Goal: Find specific page/section: Find specific page/section

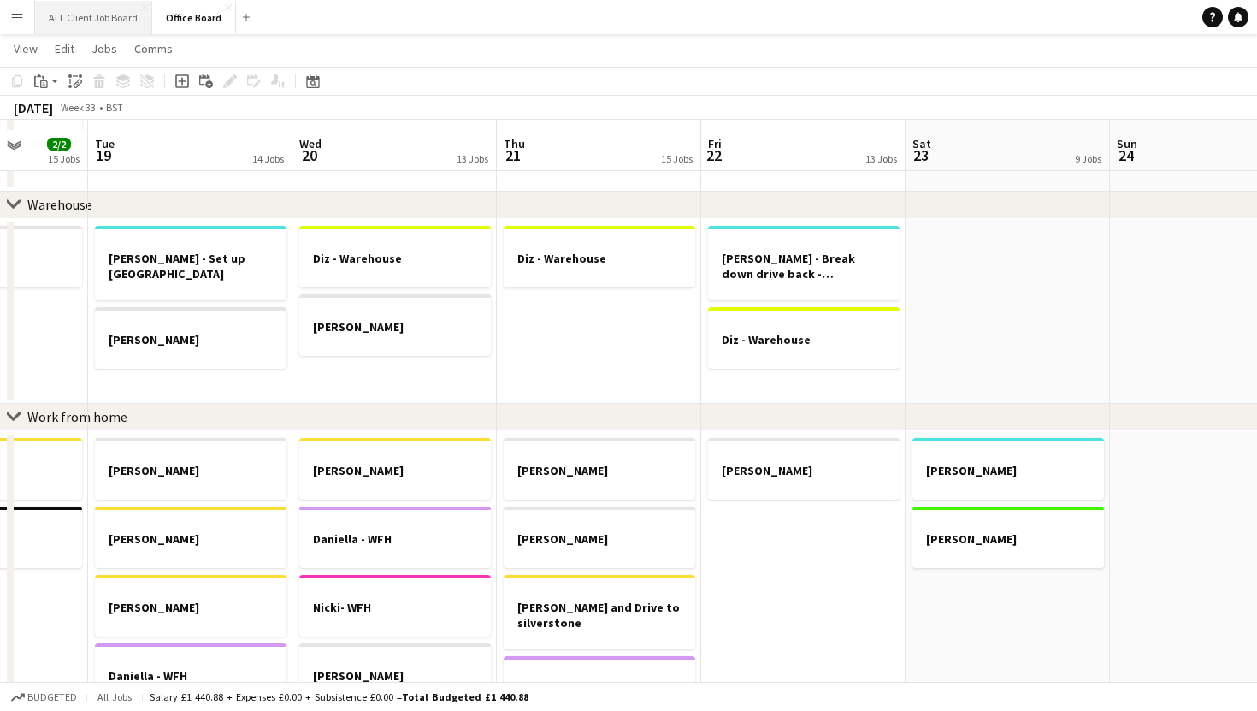
scroll to position [625, 0]
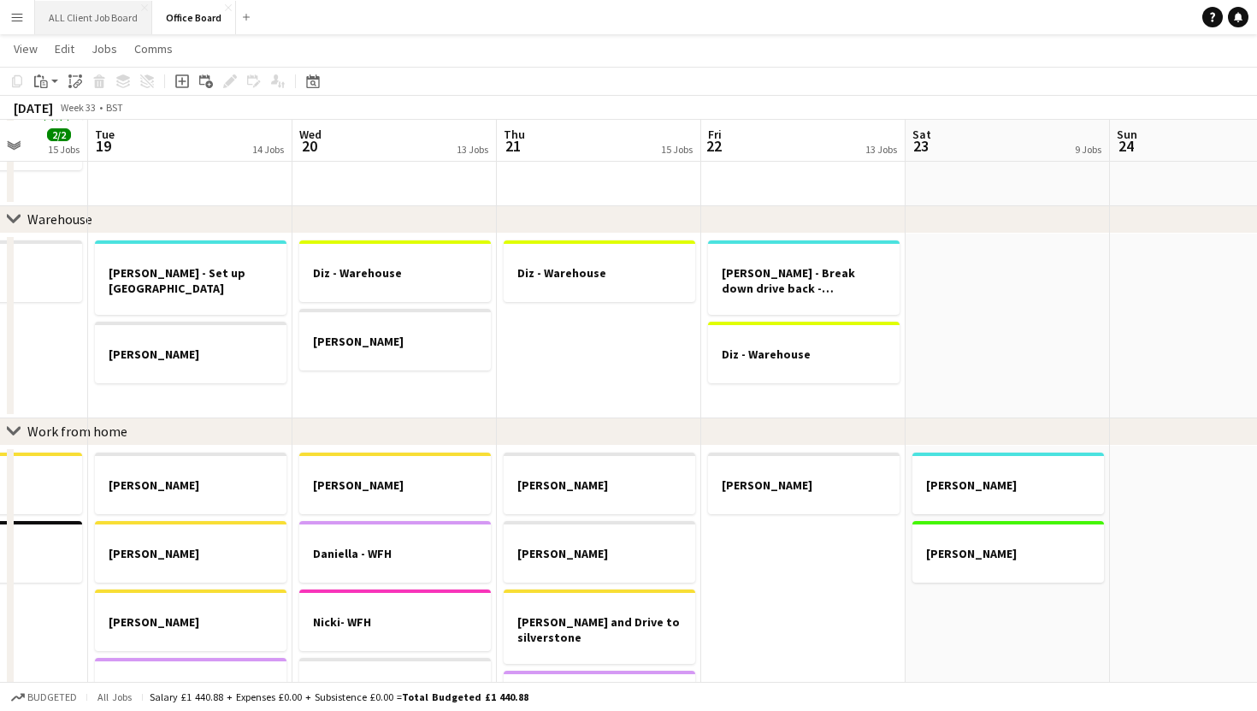
click at [100, 23] on button "ALL Client Job Board Close" at bounding box center [93, 17] width 117 height 33
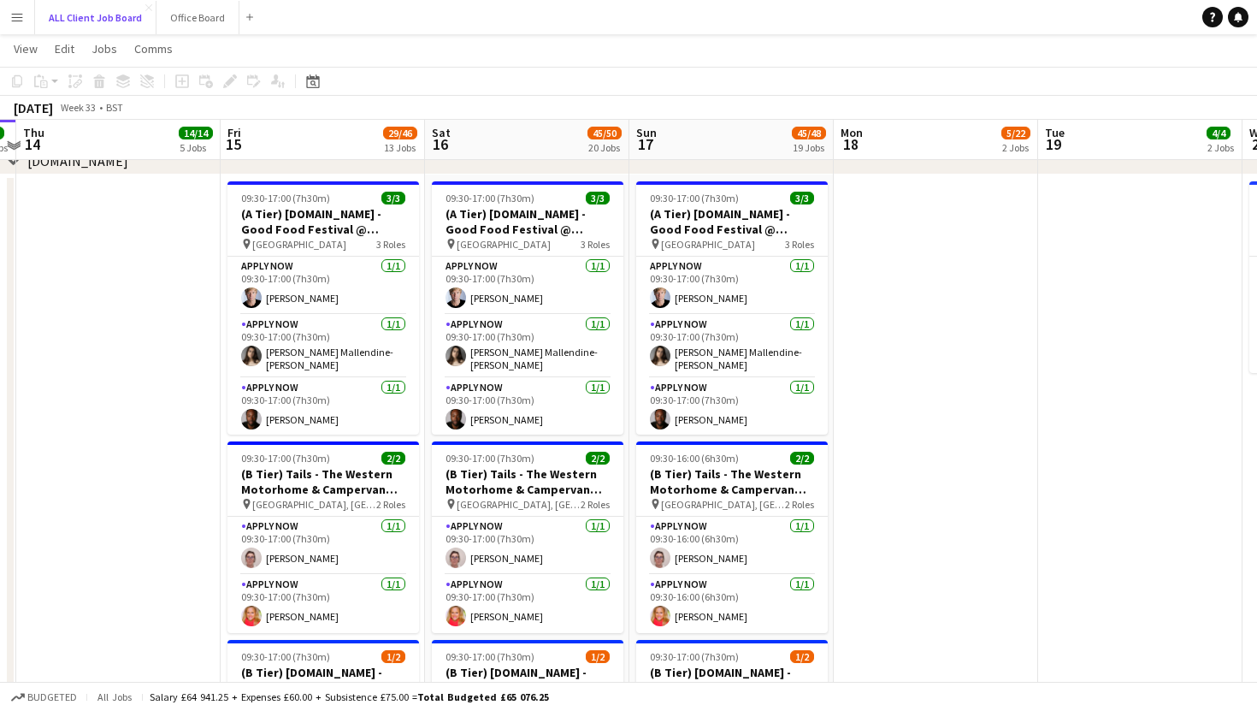
scroll to position [3865, 0]
